Goal: Navigation & Orientation: Find specific page/section

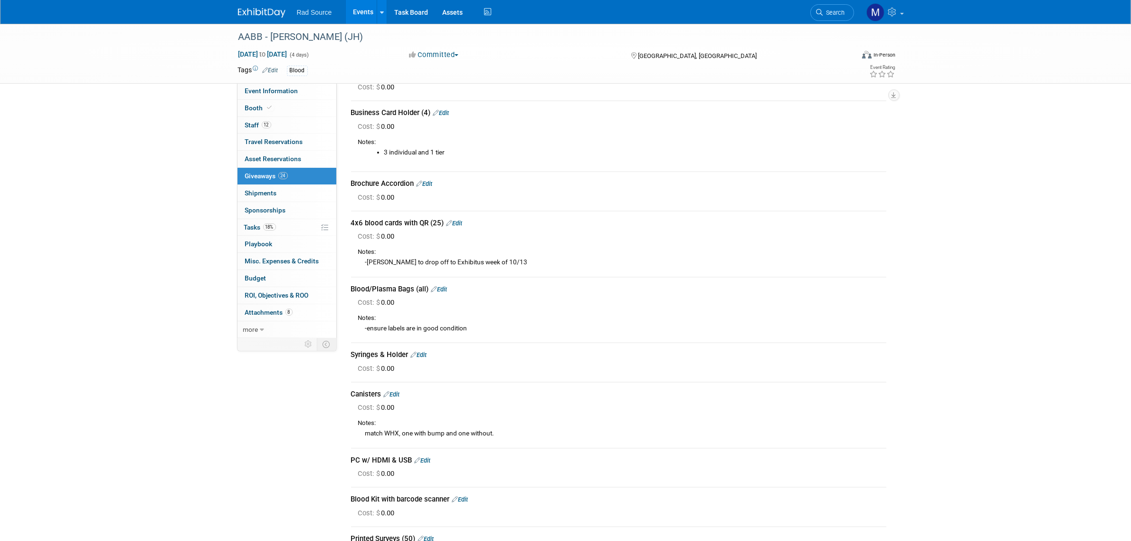
scroll to position [297, 0]
click at [267, 11] on img at bounding box center [262, 13] width 48 height 10
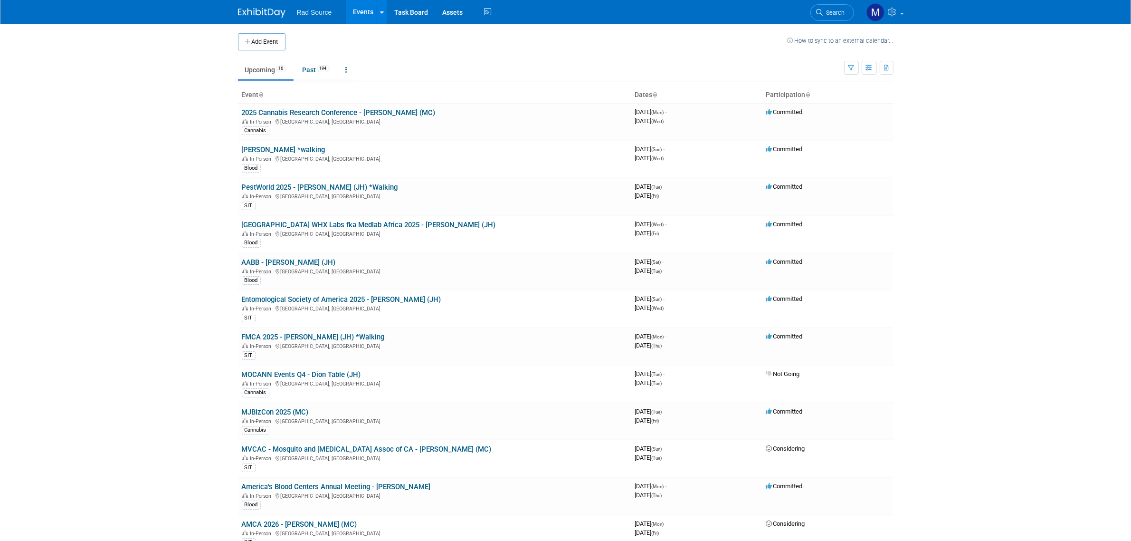
click at [1084, 135] on body "Rad Source Events Add Event Bulk Upload Events Shareable Event Boards Recently …" at bounding box center [565, 270] width 1131 height 541
click at [293, 265] on link "AABB - [PERSON_NAME] (JH)" at bounding box center [289, 262] width 94 height 9
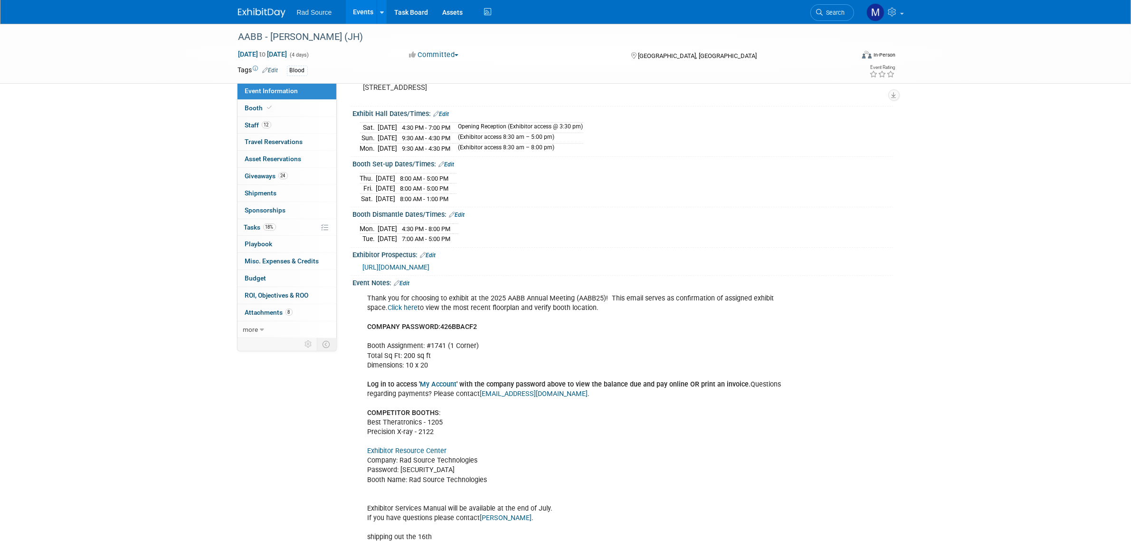
scroll to position [196, 0]
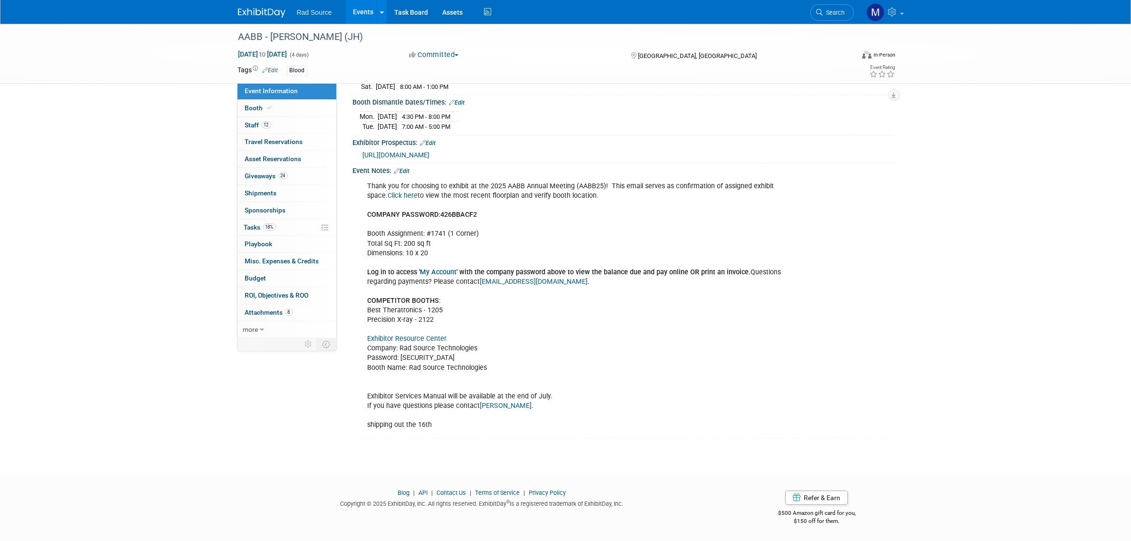
click at [409, 338] on link "Exhibitor Resource Center" at bounding box center [407, 338] width 79 height 8
